Goal: Task Accomplishment & Management: Use online tool/utility

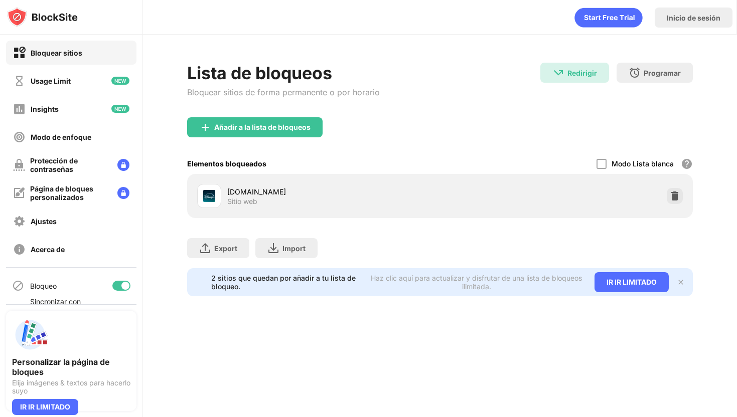
click at [249, 124] on div "Añadir a la lista de bloqueos" at bounding box center [262, 127] width 96 height 8
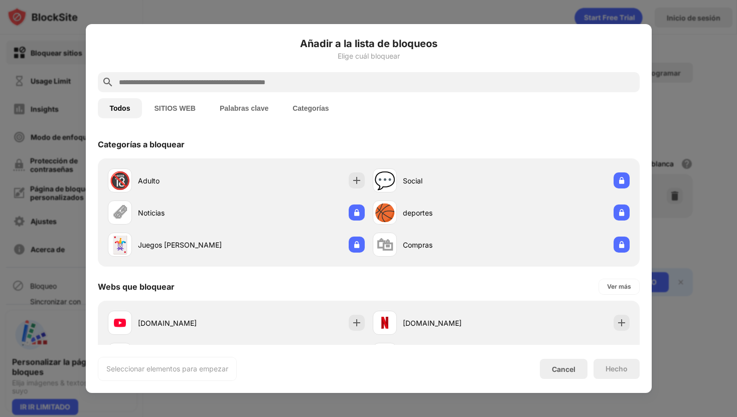
click at [303, 82] on input "text" at bounding box center [377, 82] width 518 height 12
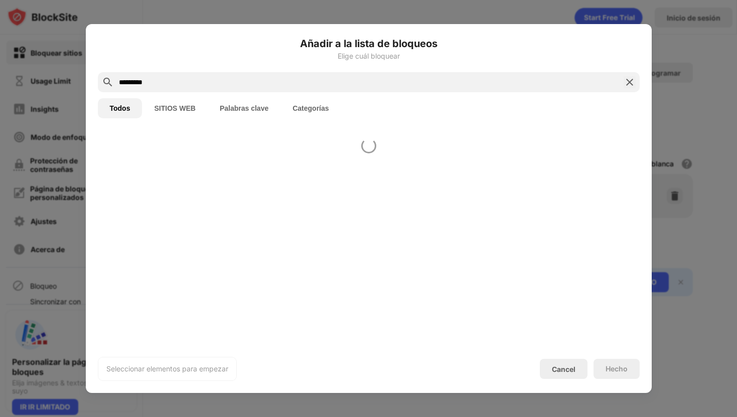
type input "*********"
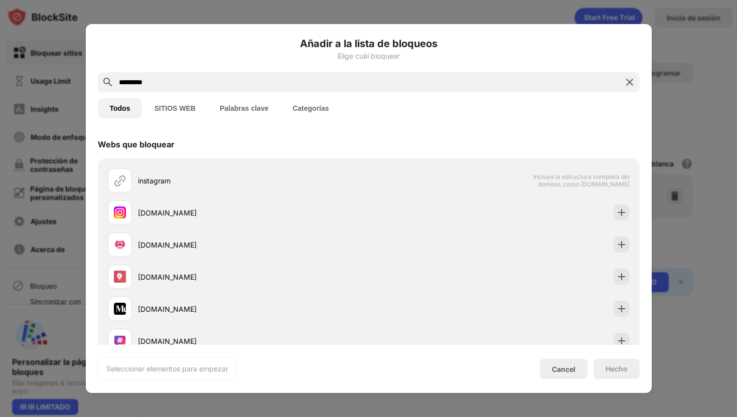
click at [321, 161] on div "Webs que bloquear instagram Incluye la estructura completa del dominio, como [D…" at bounding box center [369, 237] width 566 height 215
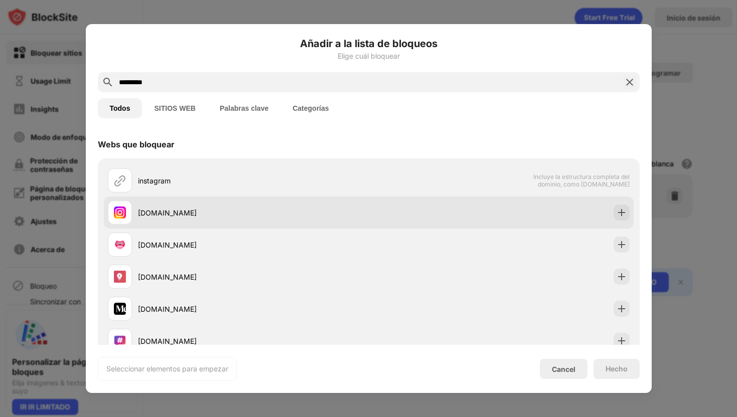
click at [315, 211] on div "[DOMAIN_NAME]" at bounding box center [253, 213] width 231 height 11
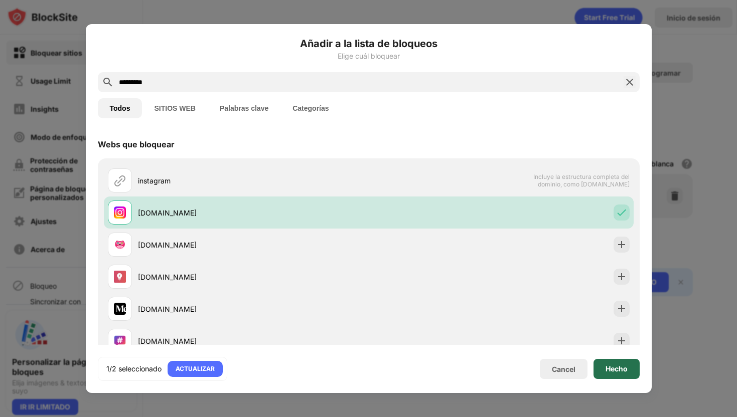
click at [614, 369] on div "Hecho" at bounding box center [616, 369] width 22 height 8
